Goal: Find specific page/section: Find specific page/section

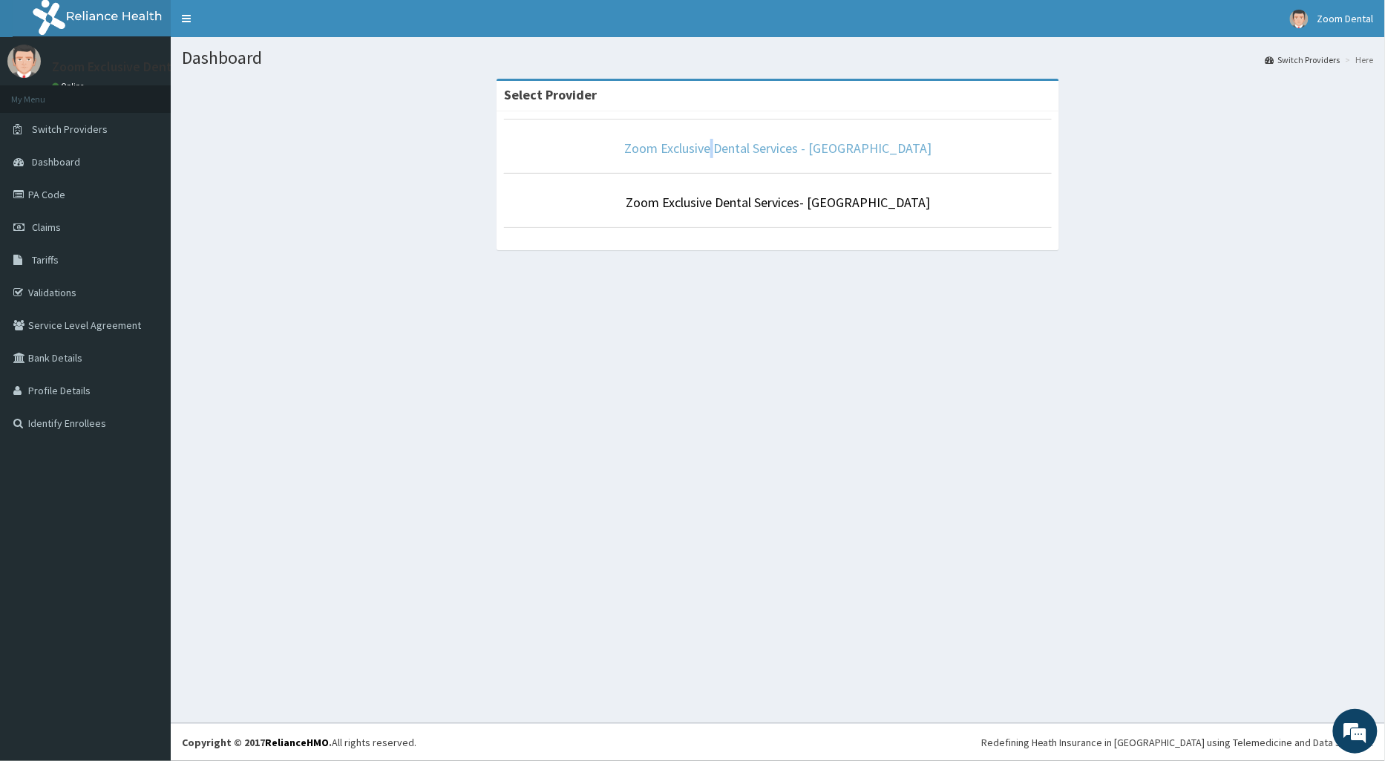
click at [760, 153] on li "Zoom Exclusive Dental Services - [GEOGRAPHIC_DATA]" at bounding box center [778, 146] width 548 height 55
click at [758, 150] on link "Zoom Exclusive Dental Services - [GEOGRAPHIC_DATA]" at bounding box center [777, 148] width 307 height 17
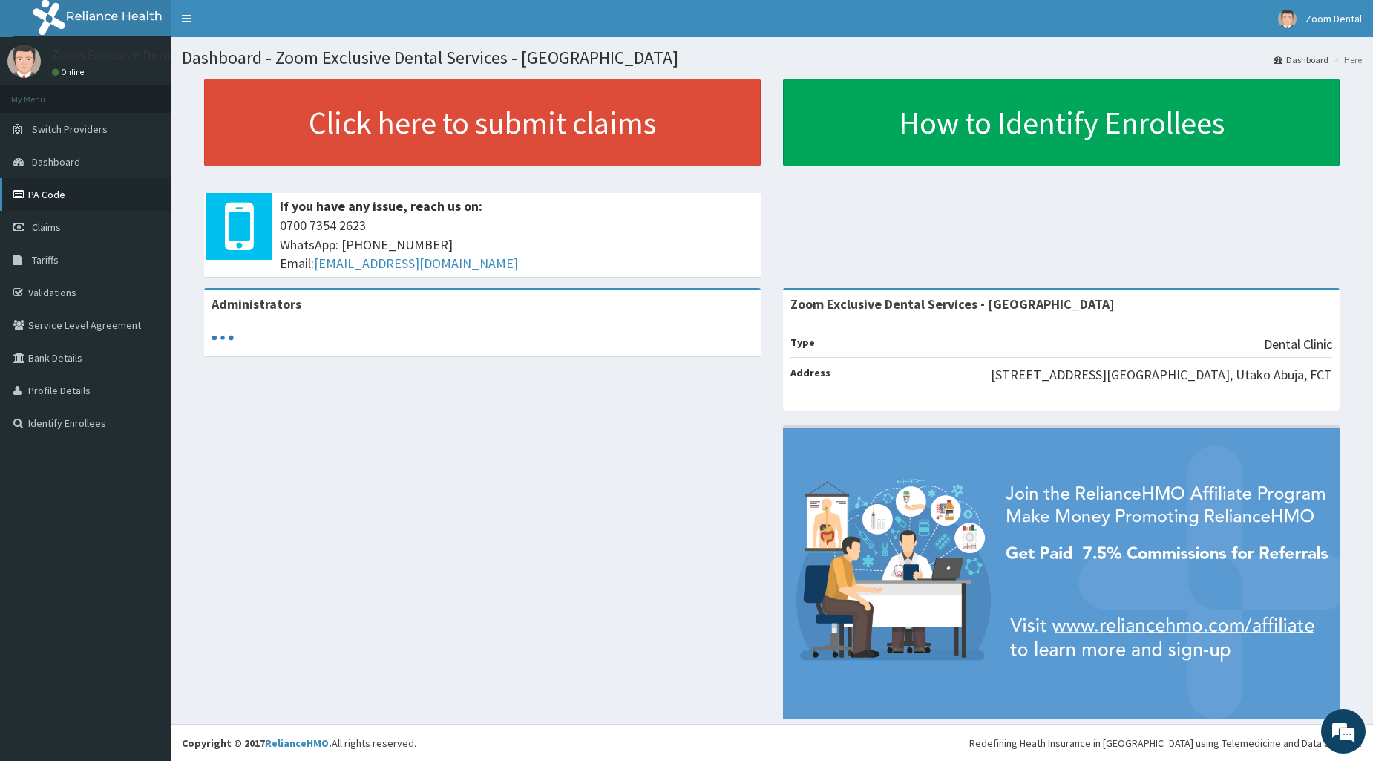
click at [53, 191] on link "PA Code" at bounding box center [85, 194] width 171 height 33
